Goal: Task Accomplishment & Management: Use online tool/utility

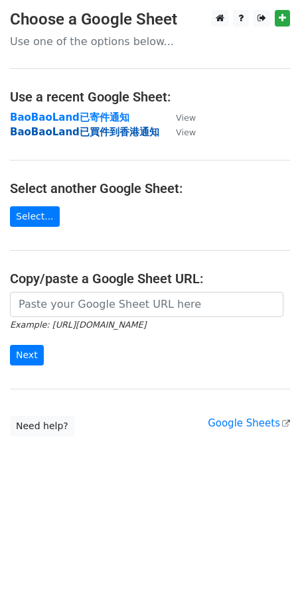
click at [119, 134] on strong "BaoBaoLand已買件到香港通知" at bounding box center [84, 132] width 149 height 12
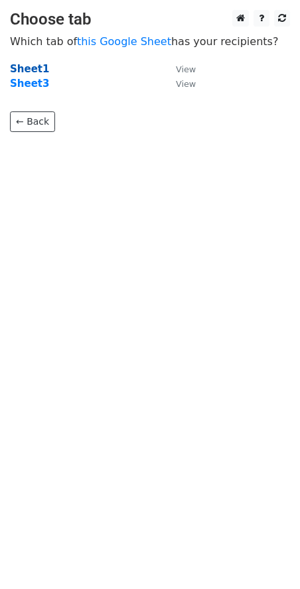
click at [33, 68] on strong "Sheet1" at bounding box center [29, 69] width 39 height 12
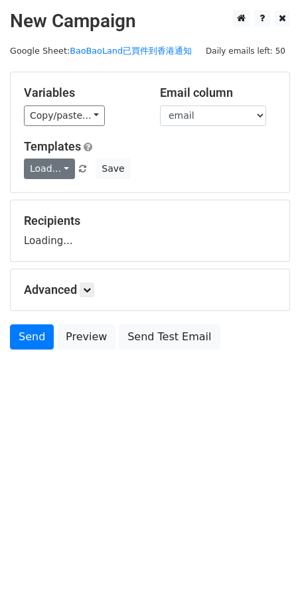
click at [66, 172] on link "Load..." at bounding box center [49, 168] width 51 height 21
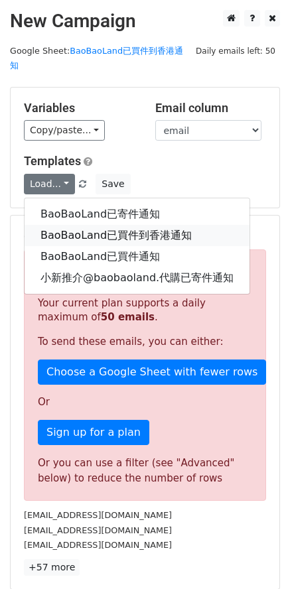
click at [109, 225] on link "BaoBaoLand已買件到香港通知" at bounding box center [137, 235] width 225 height 21
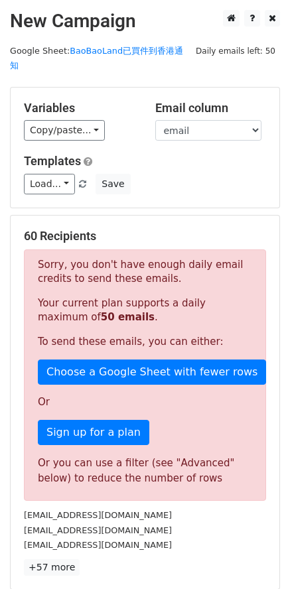
click at [175, 198] on form "Variables Copy/paste... {{Name }} {{Address}} {{Phone Number}} {{email}} Email …" at bounding box center [145, 385] width 270 height 597
click at [54, 174] on link "Load..." at bounding box center [49, 184] width 51 height 21
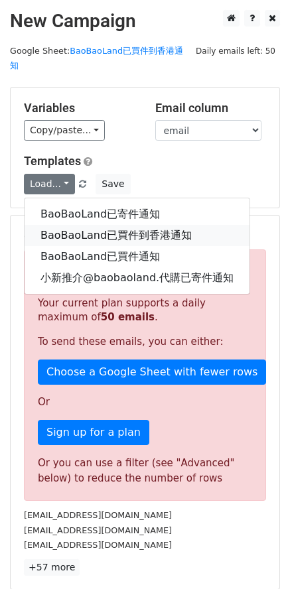
click at [121, 225] on link "BaoBaoLand已買件到香港通知" at bounding box center [137, 235] width 225 height 21
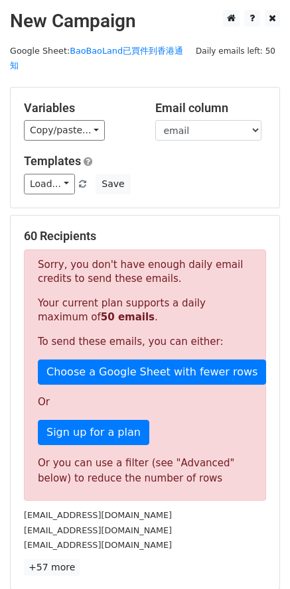
click at [192, 174] on div "Load... BaoBaoLand已寄件通知 BaoBaoLand已買件到香港通知 BaoBaoLand已買件通知 小新推介@baobaoland.代購已寄…" at bounding box center [145, 184] width 262 height 21
click at [184, 154] on h5 "Templates" at bounding box center [145, 161] width 242 height 15
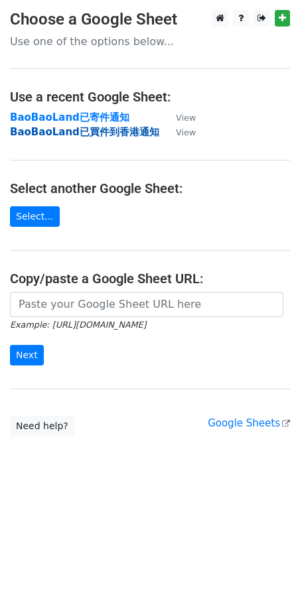
click at [103, 132] on strong "BaoBaoLand已買件到香港通知" at bounding box center [84, 132] width 149 height 12
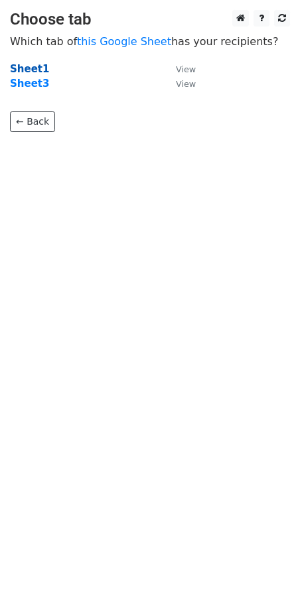
click at [37, 70] on strong "Sheet1" at bounding box center [29, 69] width 39 height 12
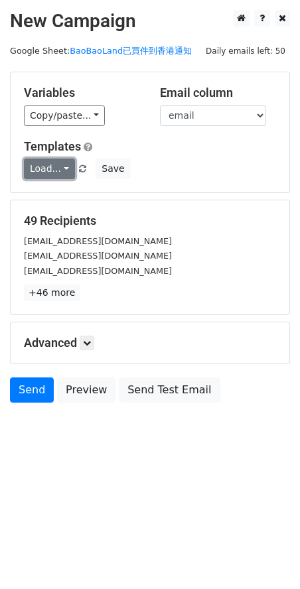
click at [63, 170] on link "Load..." at bounding box center [49, 168] width 51 height 21
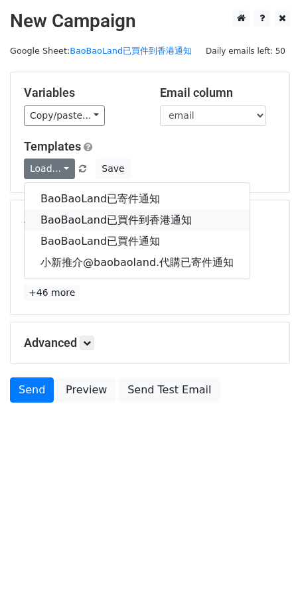
click at [103, 220] on link "BaoBaoLand已買件到香港通知" at bounding box center [137, 220] width 225 height 21
